Goal: Information Seeking & Learning: Learn about a topic

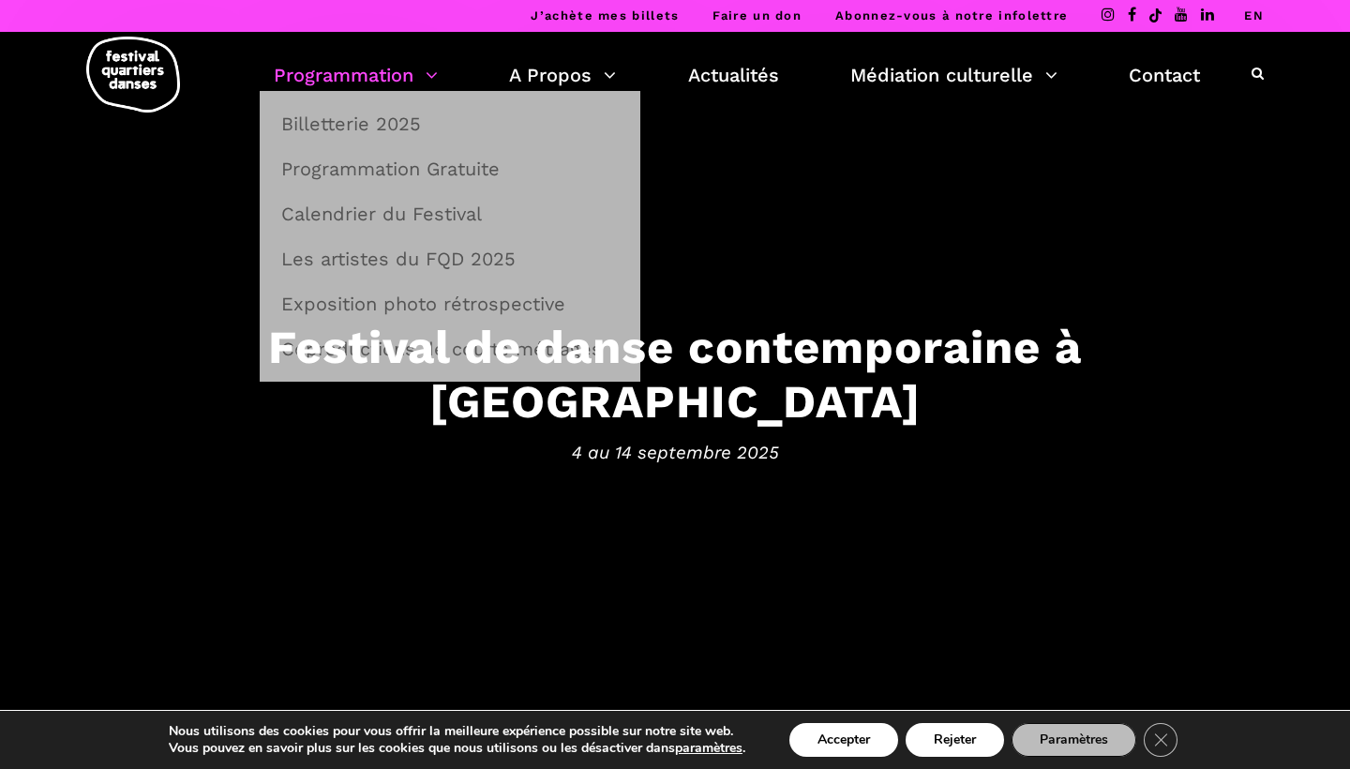
click at [405, 84] on link "Programmation" at bounding box center [356, 75] width 164 height 32
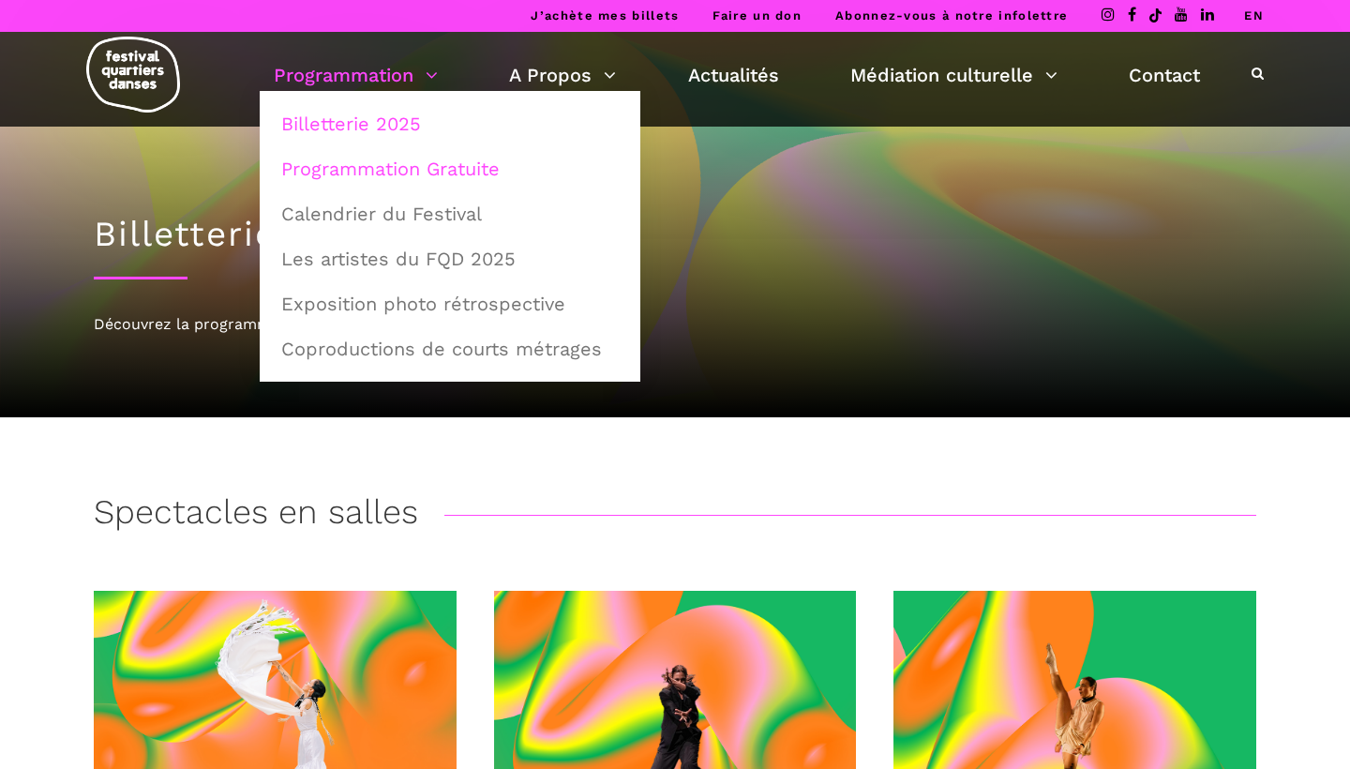
click at [385, 160] on link "Programmation Gratuite" at bounding box center [450, 168] width 360 height 43
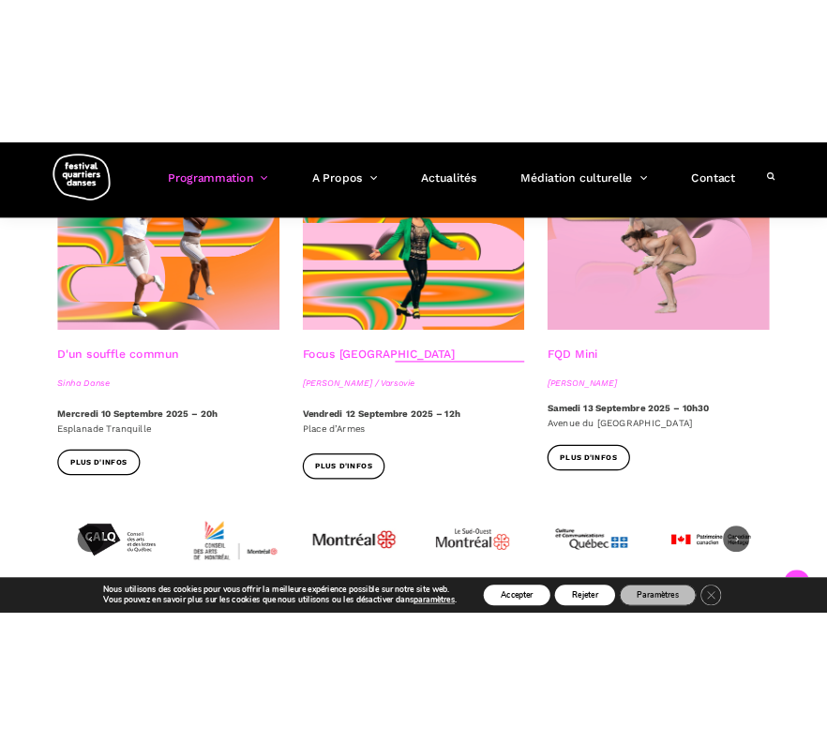
scroll to position [2186, 0]
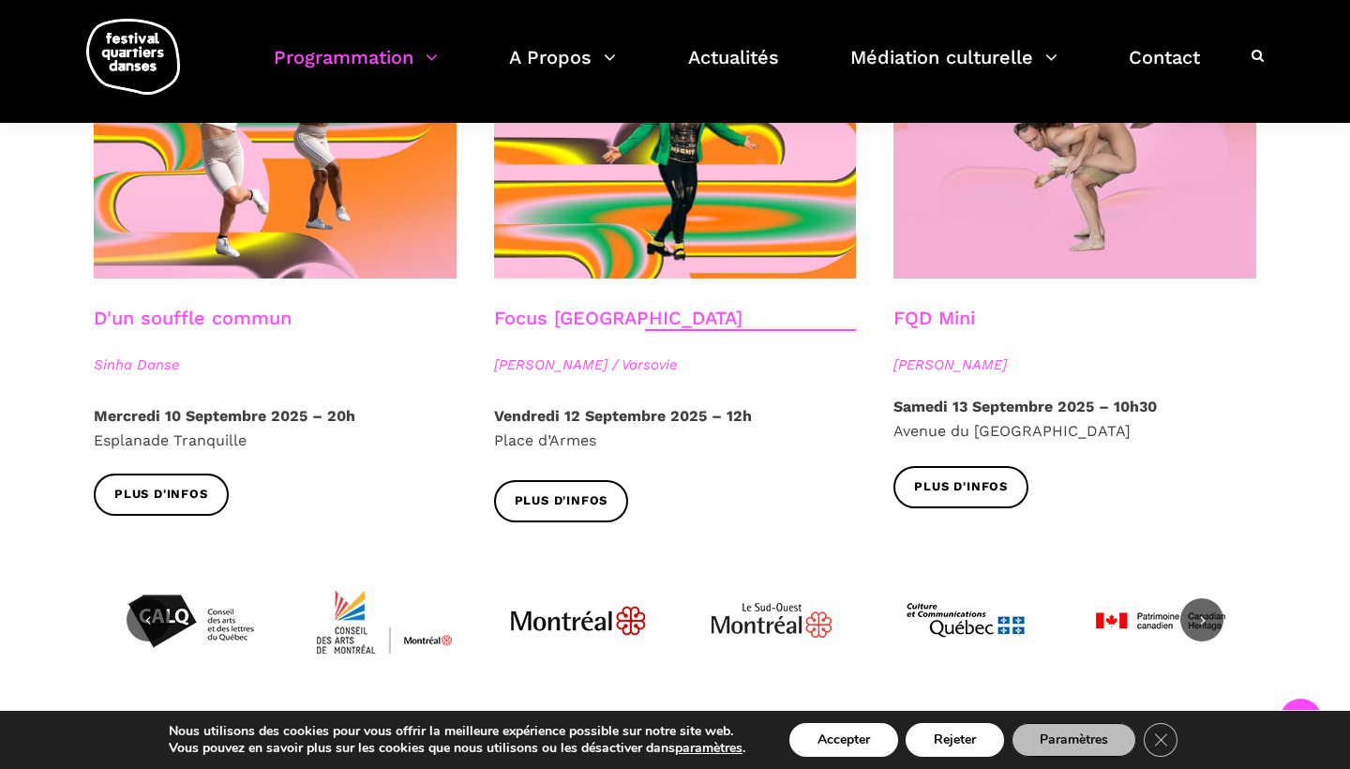
click at [949, 306] on link "FQD Mini" at bounding box center [934, 317] width 82 height 22
